Goal: Task Accomplishment & Management: Use online tool/utility

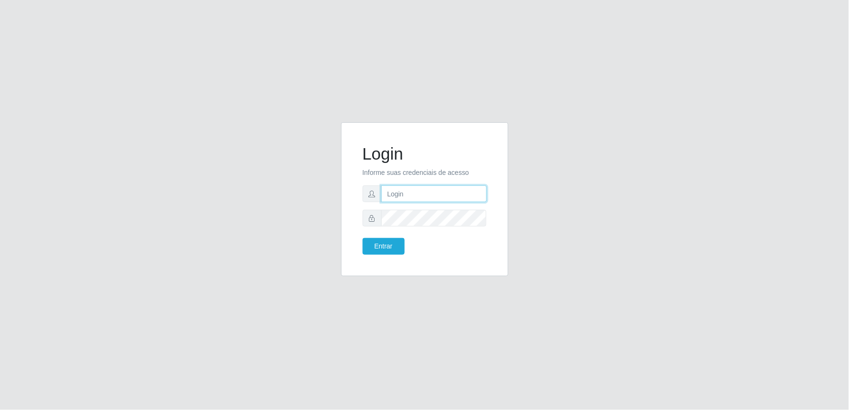
click at [403, 196] on input "text" at bounding box center [434, 193] width 106 height 17
type input "[EMAIL_ADDRESS][DOMAIN_NAME]"
click at [374, 247] on button "Entrar" at bounding box center [384, 246] width 42 height 17
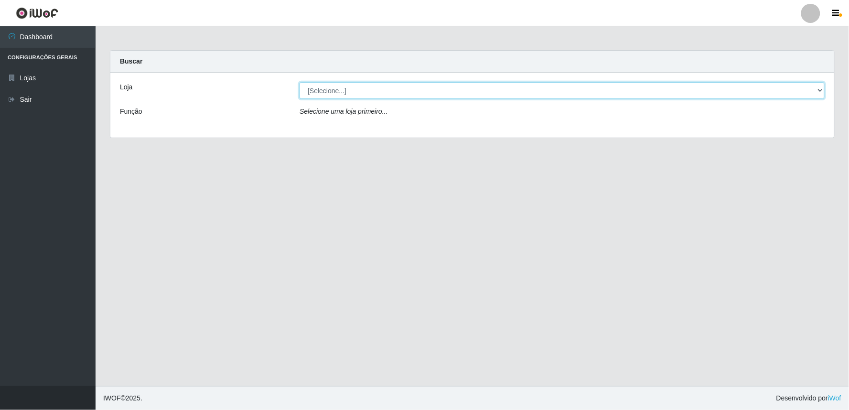
click at [814, 92] on select "[Selecione...] Queiroz Atacadão - Ceará Mirim" at bounding box center [561, 90] width 525 height 17
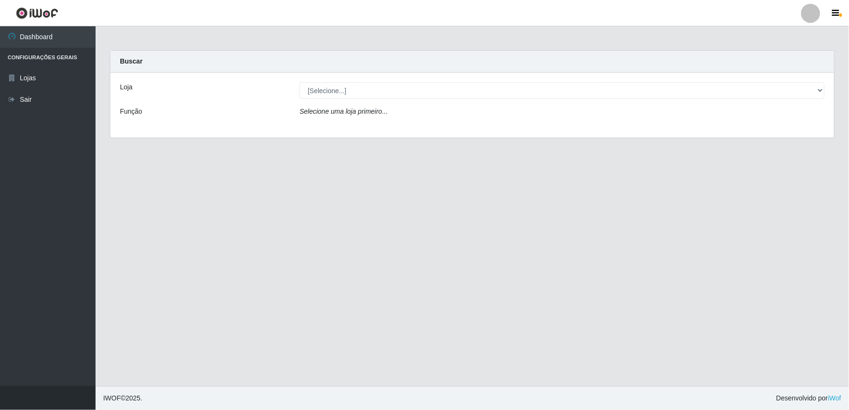
click at [693, 127] on div "Loja [Selecione...] [PERSON_NAME] - [GEOGRAPHIC_DATA] Mirim Função Selecione um…" at bounding box center [472, 105] width 724 height 65
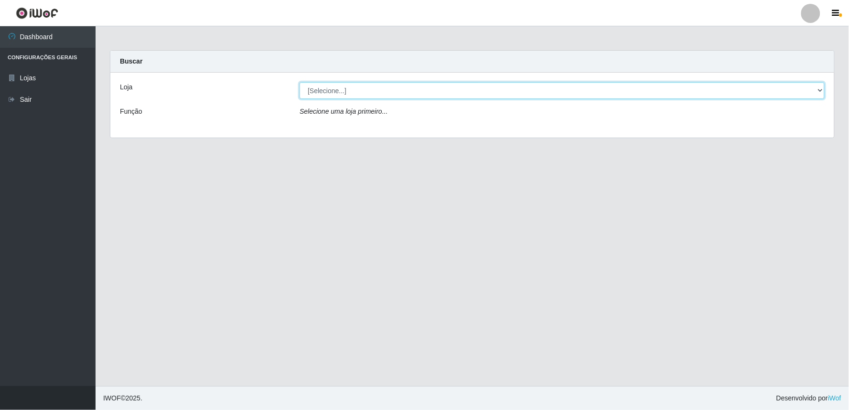
click at [712, 83] on select "[Selecione...] Queiroz Atacadão - Ceará Mirim" at bounding box center [561, 90] width 525 height 17
select select "465"
click at [299, 82] on select "[Selecione...] Queiroz Atacadão - Ceará Mirim" at bounding box center [561, 90] width 525 height 17
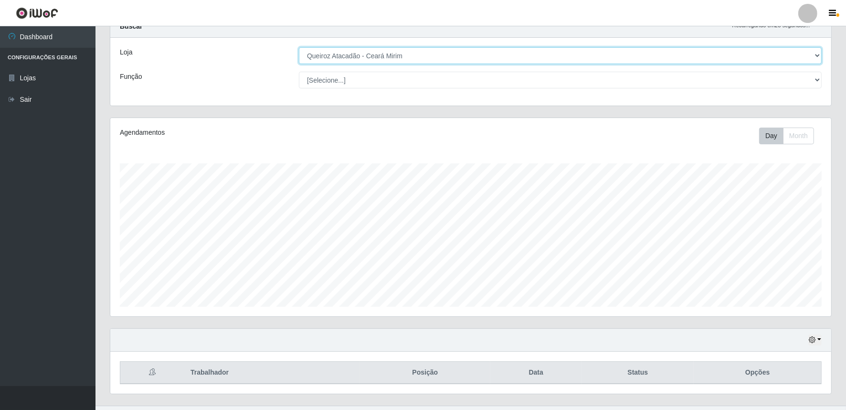
scroll to position [54, 0]
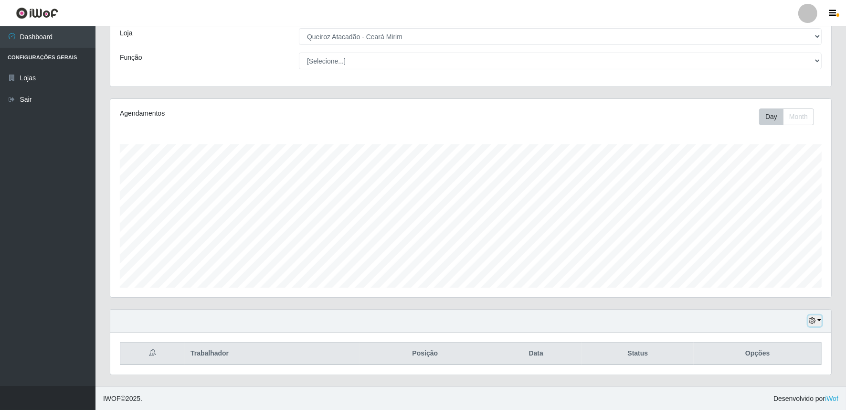
click at [818, 318] on button "button" at bounding box center [815, 320] width 13 height 11
click at [758, 245] on button "1 dia" at bounding box center [783, 245] width 75 height 20
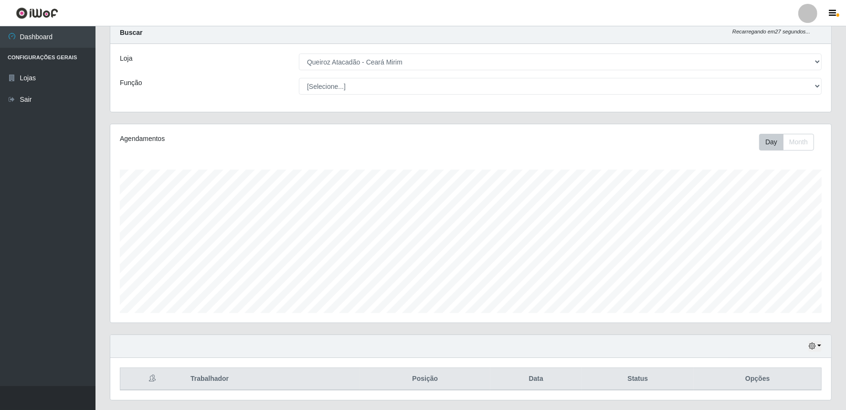
scroll to position [54, 0]
